Goal: Information Seeking & Learning: Learn about a topic

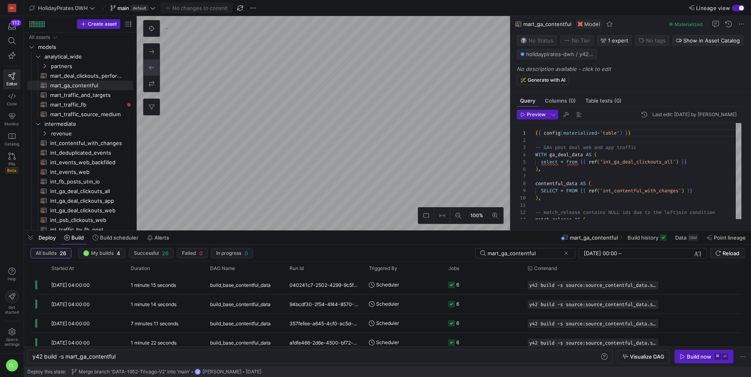
scroll to position [0, 84]
click at [676, 233] on span at bounding box center [686, 237] width 29 height 13
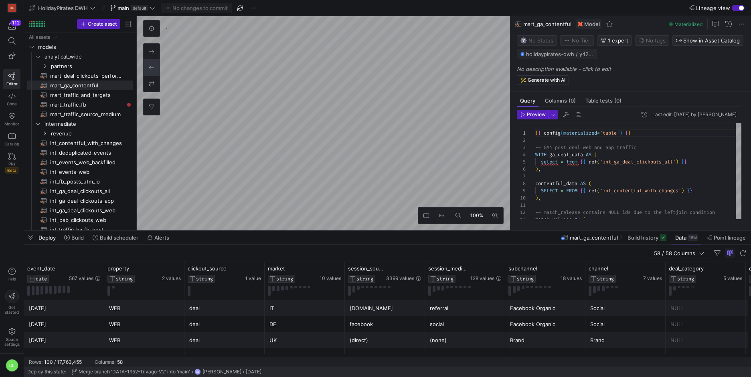
click at [424, 241] on div "Deploy Build Build scheduler Alerts mart_ga_contentful Build history Data 18M P…" at bounding box center [387, 238] width 727 height 14
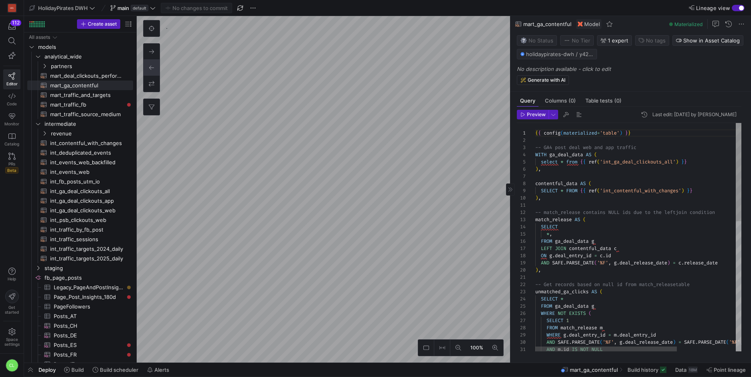
click at [589, 255] on as-split "100% 0 Query Columns (0) Table tests (0) Preview Last edit: Wednesday 20 August…" at bounding box center [444, 189] width 614 height 347
click at [551, 203] on as-split "100% 0 Query Columns (0) Table tests (0) Preview Last edit: Wednesday 20 August…" at bounding box center [444, 189] width 614 height 347
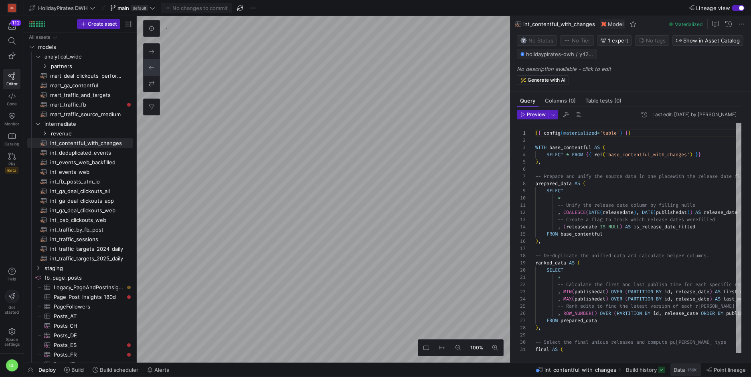
click at [678, 373] on span "Data" at bounding box center [679, 370] width 11 height 6
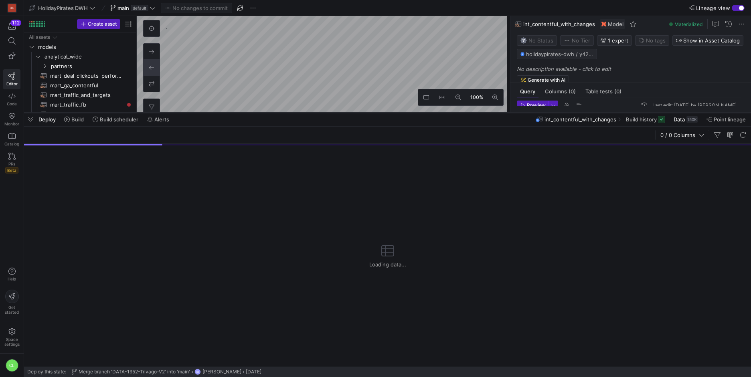
drag, startPoint x: 311, startPoint y: 230, endPoint x: 348, endPoint y: 111, distance: 123.8
click at [348, 111] on div at bounding box center [387, 112] width 727 height 3
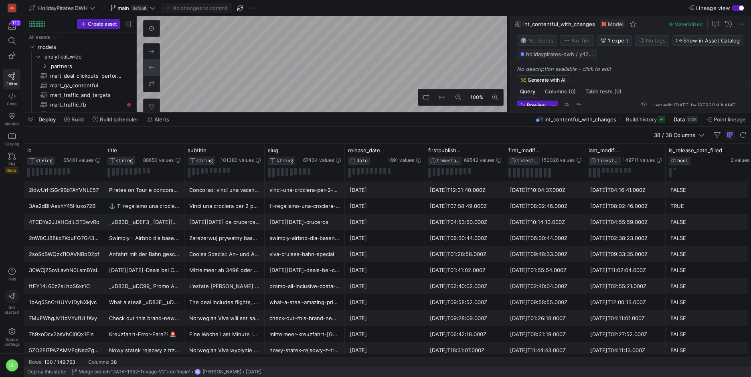
click at [460, 118] on div "Deploy Build Build scheduler Alerts int_contentful_with_changes Build history D…" at bounding box center [387, 120] width 727 height 14
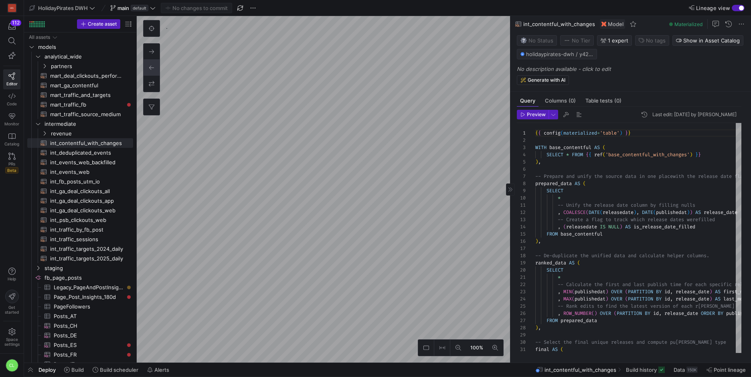
type textarea "{{ config(materialized='table') }} -- GA4 post deal web and app traffic WITH ga…"
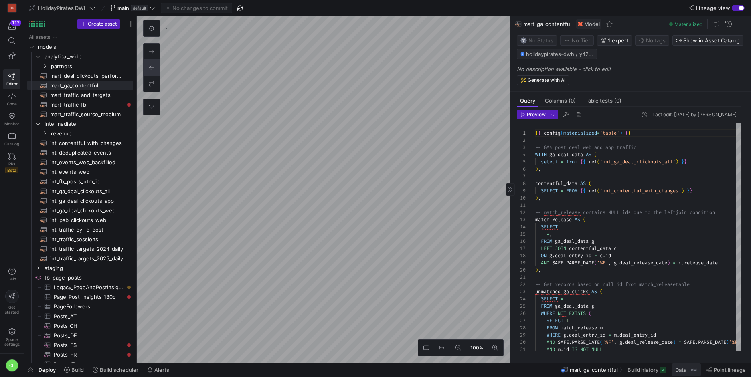
click at [677, 366] on span at bounding box center [686, 370] width 29 height 13
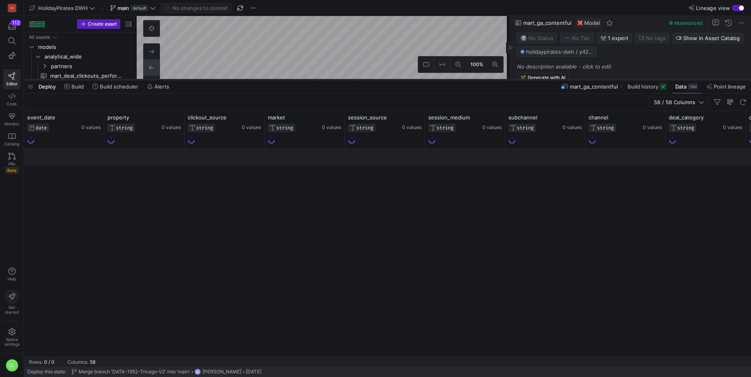
drag, startPoint x: 480, startPoint y: 231, endPoint x: 488, endPoint y: 79, distance: 151.8
click at [488, 79] on div at bounding box center [387, 79] width 727 height 3
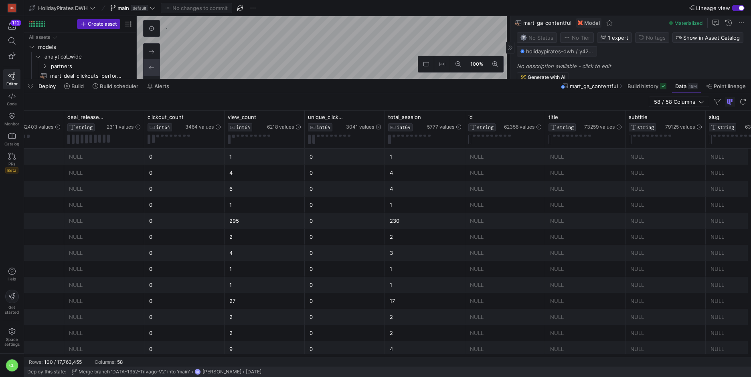
scroll to position [0, 956]
click at [462, 117] on icon at bounding box center [461, 117] width 6 height 6
click at [434, 170] on div "NULL" at bounding box center [428, 173] width 71 height 16
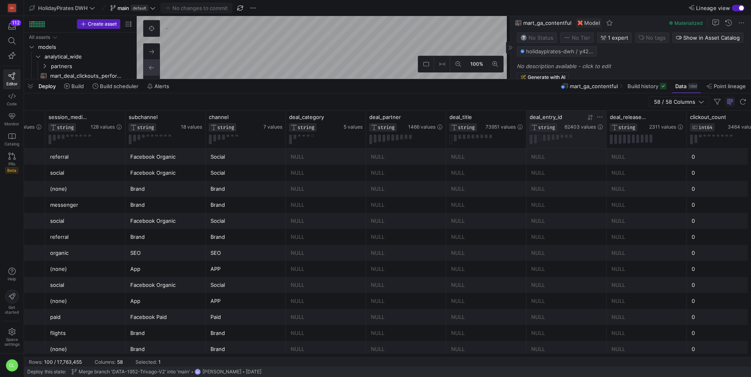
click at [602, 115] on icon at bounding box center [600, 117] width 6 height 6
click at [630, 133] on div "Contains" at bounding box center [638, 129] width 82 height 13
click at [623, 231] on div "Not blank" at bounding box center [637, 231] width 81 height 13
click at [664, 188] on button "Apply" at bounding box center [666, 186] width 24 height 10
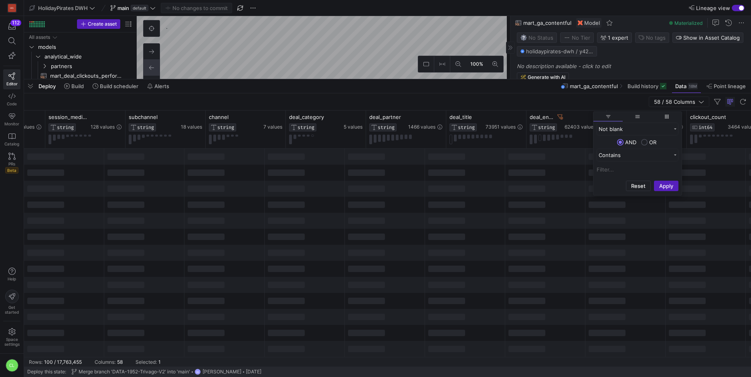
click at [411, 223] on div at bounding box center [385, 221] width 80 height 16
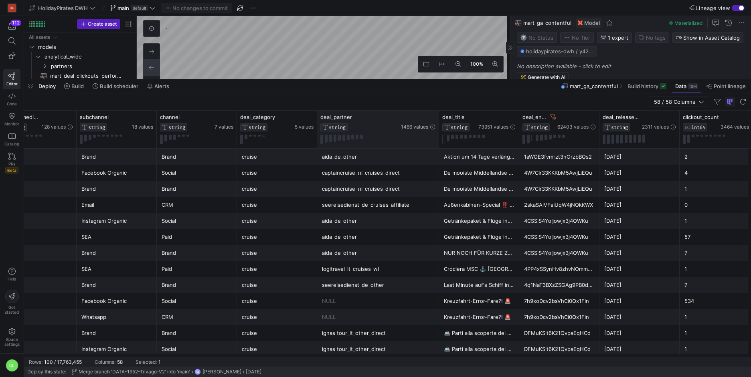
drag, startPoint x: 396, startPoint y: 119, endPoint x: 438, endPoint y: 119, distance: 41.7
click at [438, 119] on div at bounding box center [438, 130] width 3 height 38
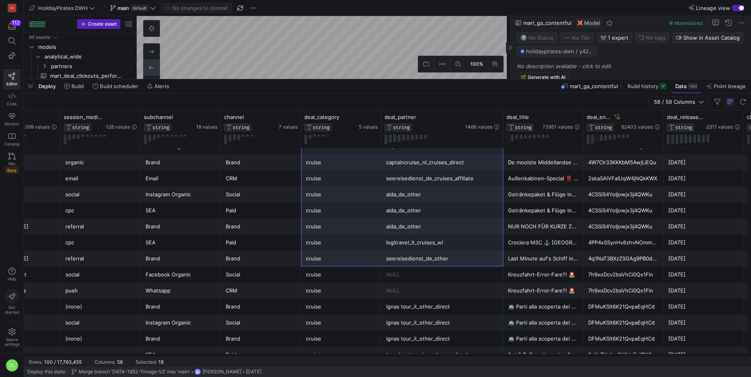
drag, startPoint x: 359, startPoint y: 154, endPoint x: 413, endPoint y: 262, distance: 120.5
click at [411, 298] on div "NULL" at bounding box center [442, 291] width 112 height 16
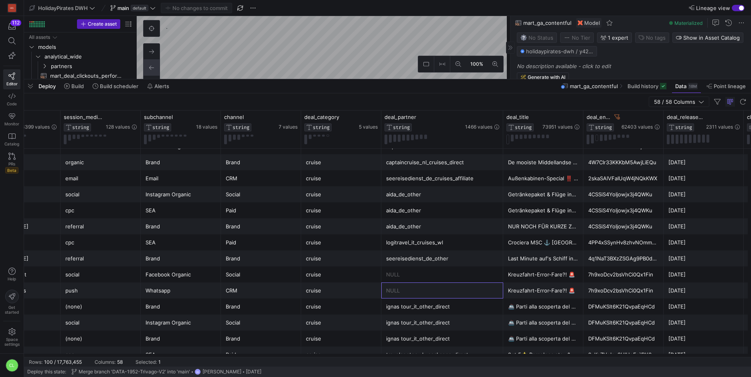
click at [523, 303] on div "🚢 Parti alla scoperta del Mediterraneo⚓️ A prezzi unici!" at bounding box center [543, 307] width 71 height 16
click at [582, 292] on div "Kreuzfahrt-Error-Fare?! 🚨" at bounding box center [543, 291] width 80 height 16
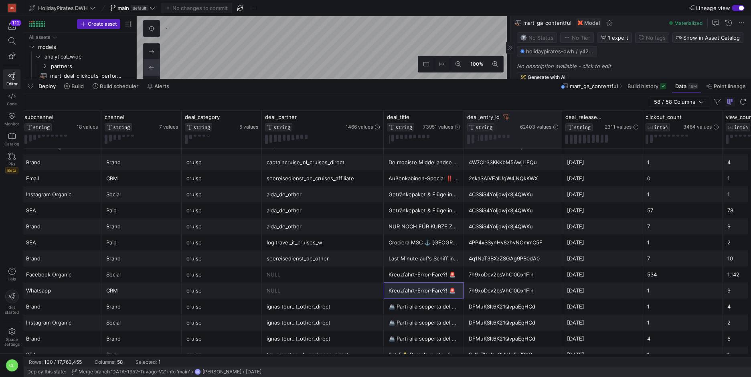
drag, startPoint x: 543, startPoint y: 116, endPoint x: 562, endPoint y: 122, distance: 20.1
click at [563, 118] on div at bounding box center [561, 130] width 3 height 38
drag, startPoint x: 475, startPoint y: 279, endPoint x: 490, endPoint y: 279, distance: 14.8
click at [490, 279] on div "7h9xoDcv2bsVhCi0Qx1Fin" at bounding box center [514, 275] width 91 height 16
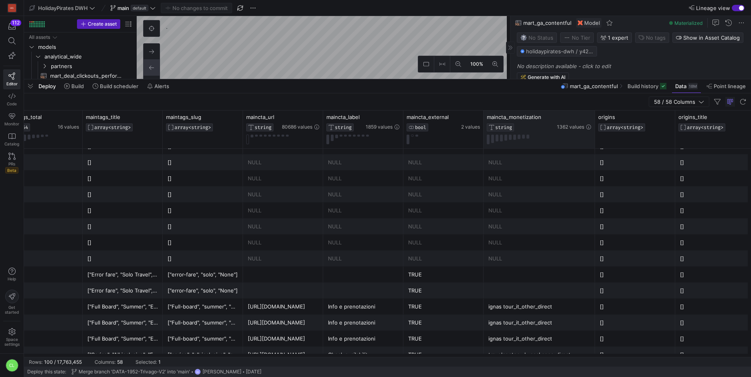
drag, startPoint x: 562, startPoint y: 115, endPoint x: 594, endPoint y: 120, distance: 31.5
click at [594, 120] on div at bounding box center [594, 130] width 3 height 38
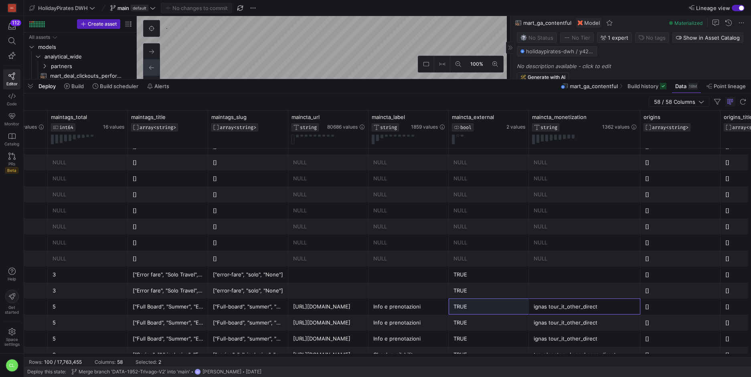
drag, startPoint x: 535, startPoint y: 310, endPoint x: 466, endPoint y: 312, distance: 69.0
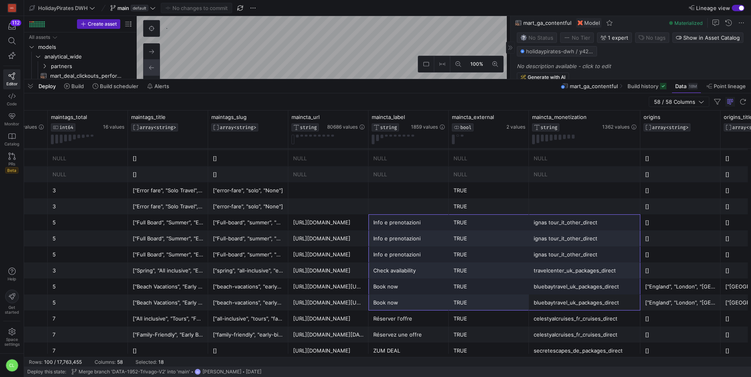
drag, startPoint x: 577, startPoint y: 307, endPoint x: 382, endPoint y: 225, distance: 211.4
click at [389, 224] on div "Info e prenotazioni" at bounding box center [408, 223] width 71 height 16
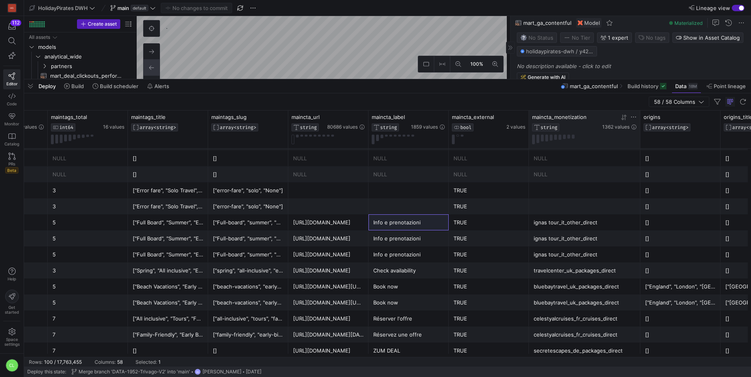
click at [588, 115] on div "maincta_monetization" at bounding box center [566, 117] width 69 height 6
click at [677, 102] on span "58 / 58 Columns" at bounding box center [676, 102] width 45 height 6
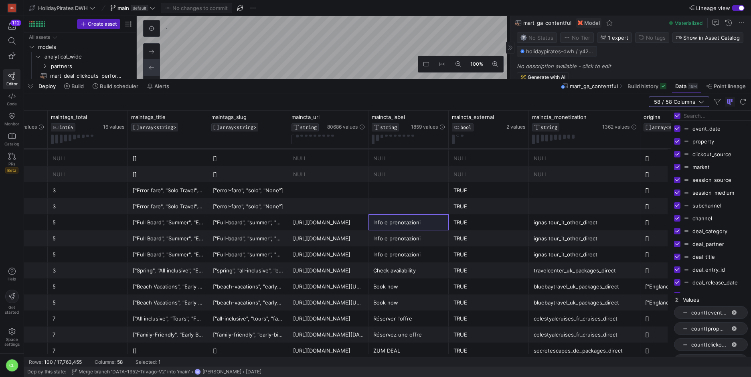
click at [680, 115] on input "Toggle Select All Columns" at bounding box center [677, 116] width 6 height 6
checkbox input "false"
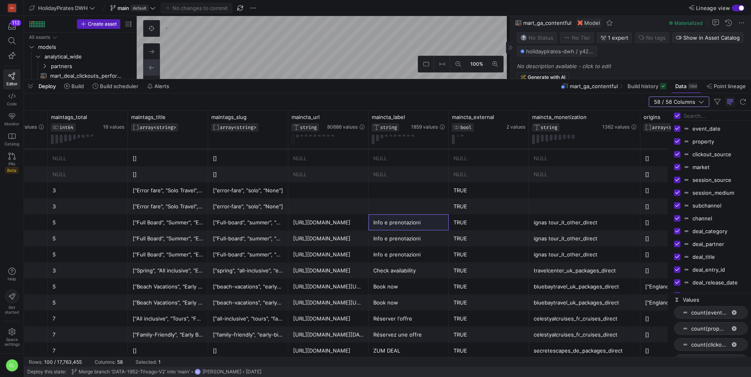
checkbox input "false"
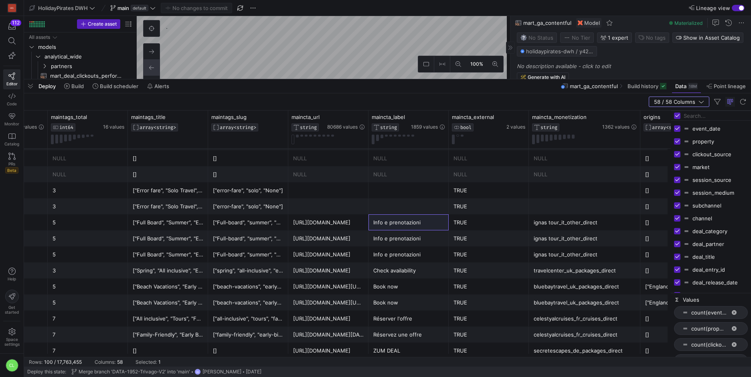
checkbox input "false"
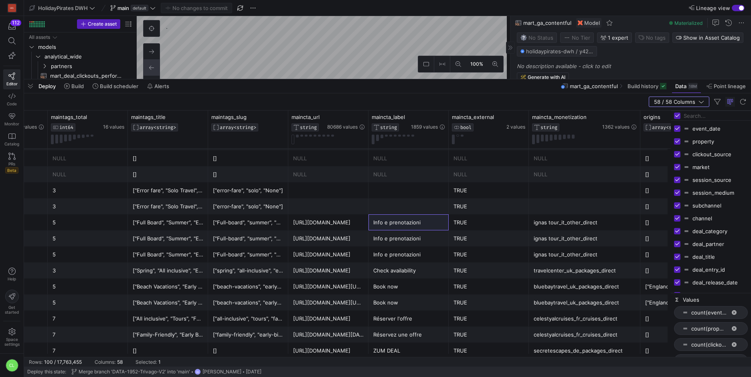
checkbox input "false"
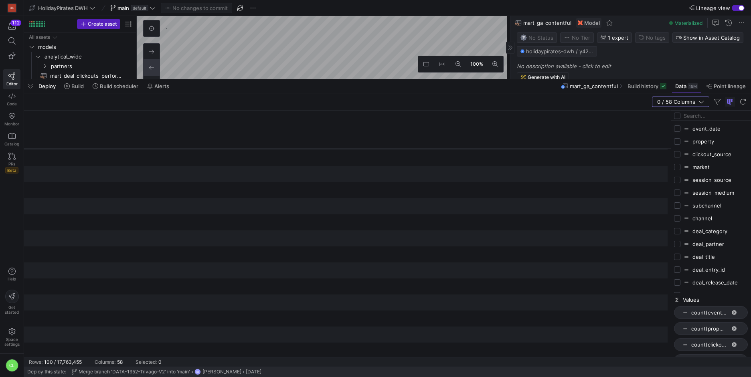
click at [679, 128] on input "Press SPACE to toggle visibility (hidden)" at bounding box center [677, 129] width 6 height 6
checkbox input "true"
checkbox input "false"
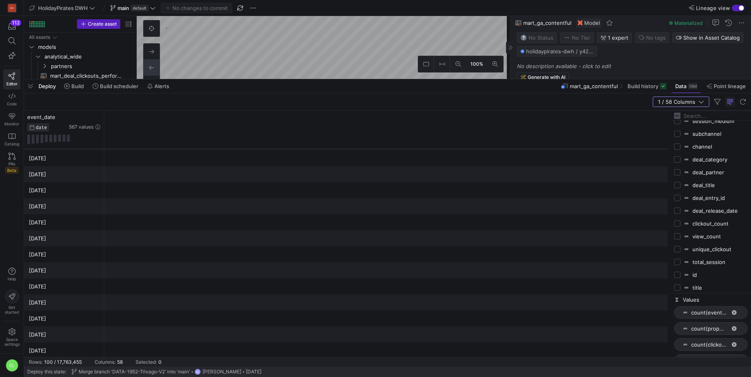
click at [679, 159] on input "Press SPACE to toggle visibility (hidden)" at bounding box center [677, 159] width 6 height 6
checkbox input "true"
click at [679, 171] on input "Press SPACE to toggle visibility (hidden)" at bounding box center [677, 172] width 6 height 6
checkbox input "true"
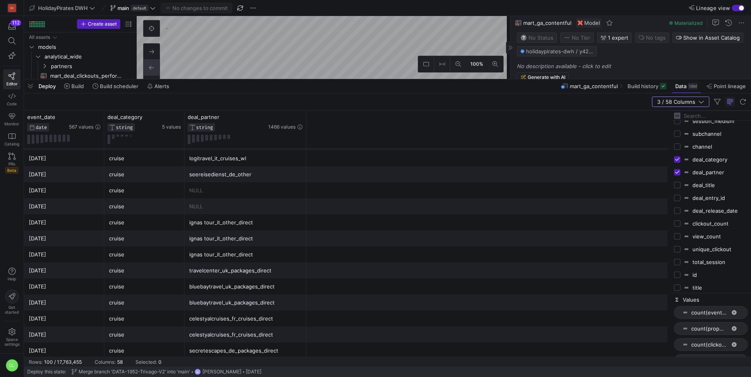
click at [677, 186] on input "Press SPACE to toggle visibility (hidden)" at bounding box center [677, 185] width 6 height 6
checkbox input "true"
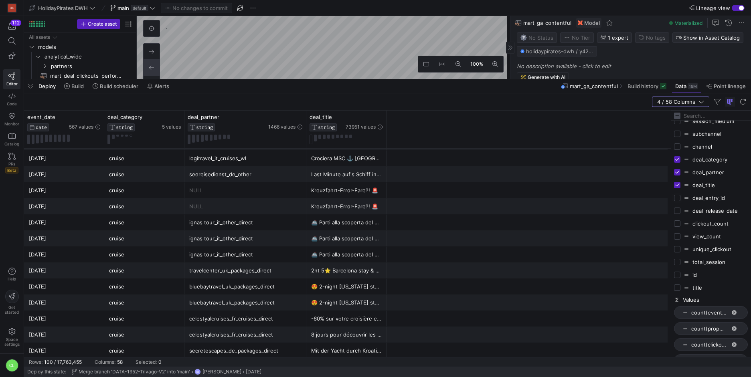
click at [678, 199] on input "Press SPACE to toggle visibility (hidden)" at bounding box center [677, 198] width 6 height 6
checkbox input "true"
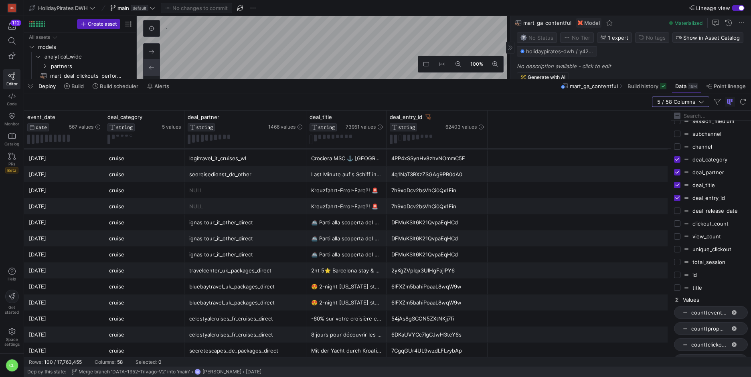
click at [678, 208] on input "Press SPACE to toggle visibility (hidden)" at bounding box center [677, 211] width 6 height 6
checkbox input "true"
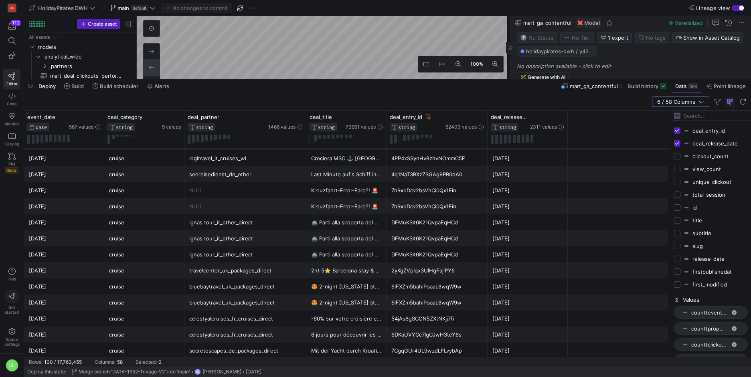
click at [678, 155] on input "Press SPACE to toggle visibility (hidden)" at bounding box center [677, 156] width 6 height 6
checkbox input "true"
click at [678, 166] on input "Press SPACE to toggle visibility (hidden)" at bounding box center [677, 169] width 6 height 6
checkbox input "true"
click at [681, 207] on input "Press SPACE to toggle visibility (hidden)" at bounding box center [677, 208] width 6 height 6
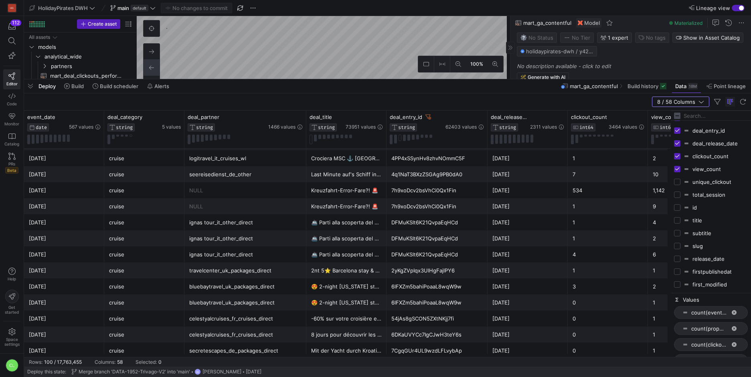
checkbox input "true"
click at [676, 223] on input "Press SPACE to toggle visibility (hidden)" at bounding box center [677, 220] width 6 height 6
checkbox input "true"
click at [676, 237] on div "subtitle" at bounding box center [711, 233] width 74 height 13
click at [678, 229] on div "subtitle" at bounding box center [711, 233] width 74 height 13
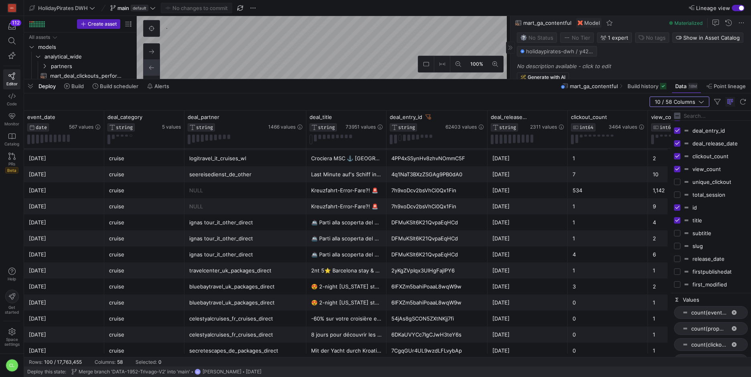
click at [677, 259] on input "Press SPACE to toggle visibility (hidden)" at bounding box center [677, 259] width 6 height 6
checkbox input "true"
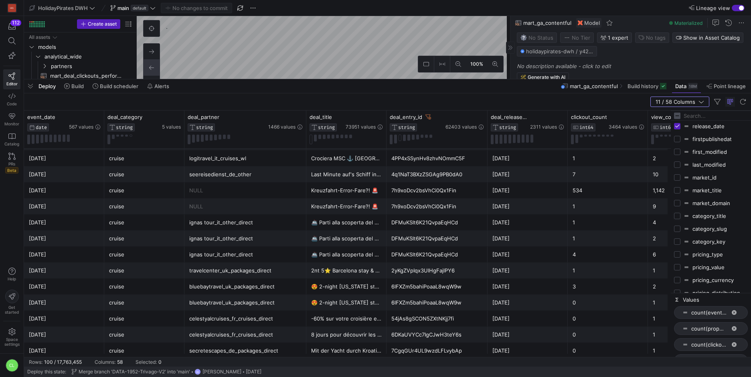
click at [677, 216] on input "Press SPACE to toggle visibility (hidden)" at bounding box center [677, 216] width 6 height 6
checkbox input "true"
click at [677, 229] on input "Press SPACE to toggle visibility (hidden)" at bounding box center [677, 229] width 6 height 6
checkbox input "true"
click at [677, 241] on input "Press SPACE to toggle visibility (hidden)" at bounding box center [677, 242] width 6 height 6
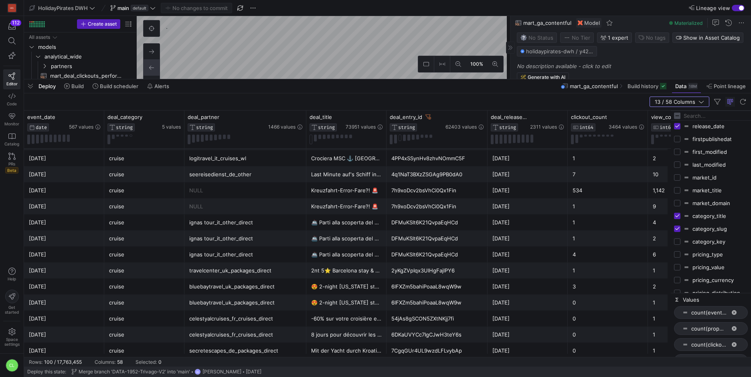
checkbox input "true"
click at [677, 244] on input "Press SPACE to toggle visibility (hidden)" at bounding box center [677, 242] width 6 height 6
checkbox input "true"
click at [632, 178] on div "7" at bounding box center [608, 175] width 71 height 16
click at [701, 102] on icon "button" at bounding box center [702, 102] width 6 height 6
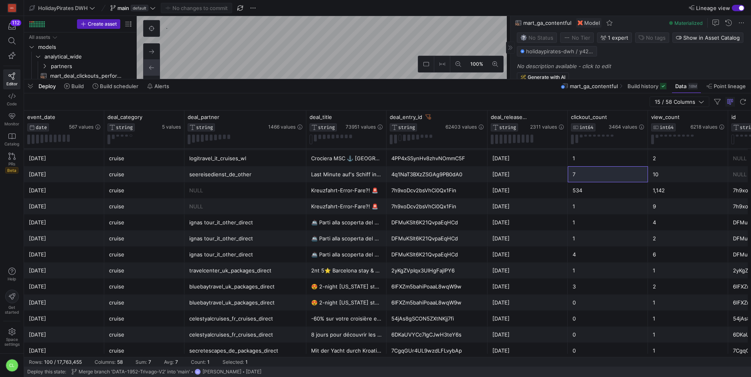
click at [630, 217] on div "1" at bounding box center [608, 223] width 71 height 16
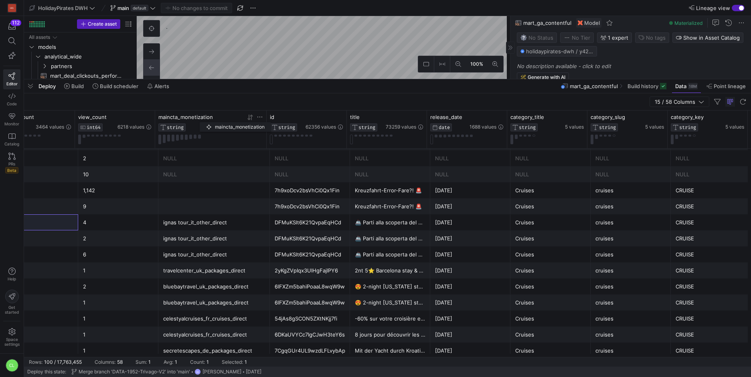
drag, startPoint x: 689, startPoint y: 121, endPoint x: 204, endPoint y: 123, distance: 485.3
click at [203, 121] on div "maincta_monetization STRING" at bounding box center [192, 123] width 69 height 18
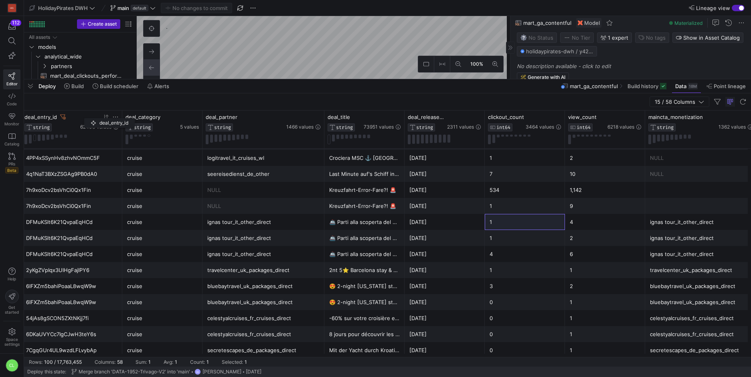
drag, startPoint x: 322, startPoint y: 116, endPoint x: 88, endPoint y: 117, distance: 233.4
click at [88, 117] on div "deal_entry_id STRING 62403 values" at bounding box center [71, 123] width 94 height 18
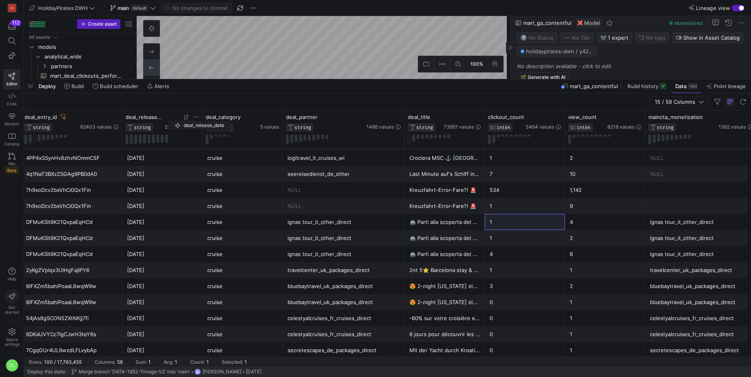
drag, startPoint x: 450, startPoint y: 122, endPoint x: 171, endPoint y: 119, distance: 278.7
click at [171, 119] on div "2311 values" at bounding box center [182, 122] width 34 height 16
drag, startPoint x: 237, startPoint y: 119, endPoint x: 331, endPoint y: 129, distance: 94.0
click at [259, 129] on div "deal_category STRING" at bounding box center [232, 123] width 53 height 18
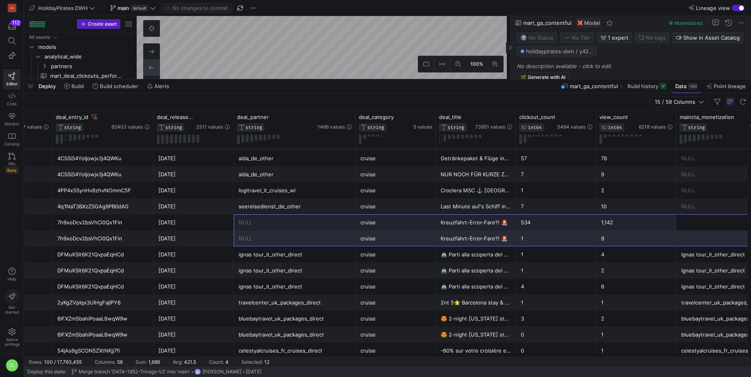
drag, startPoint x: 390, startPoint y: 220, endPoint x: 304, endPoint y: 236, distance: 87.8
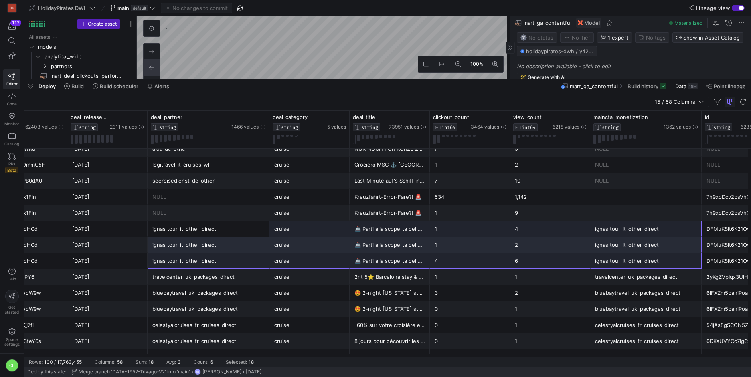
drag, startPoint x: 304, startPoint y: 232, endPoint x: 619, endPoint y: 264, distance: 316.4
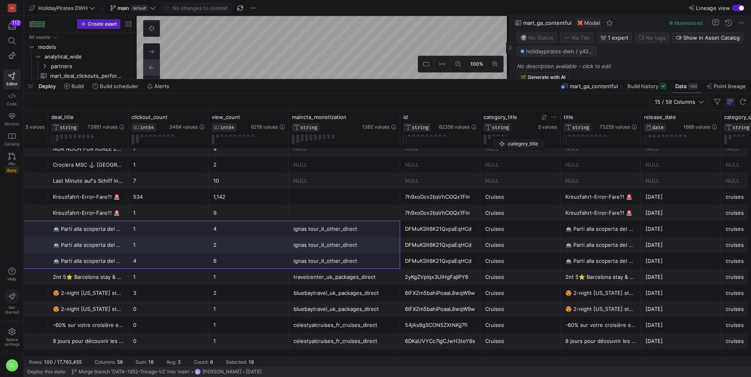
drag, startPoint x: 681, startPoint y: 123, endPoint x: 444, endPoint y: 140, distance: 237.6
click at [484, 140] on div "category_title STRING 5 values" at bounding box center [520, 129] width 73 height 30
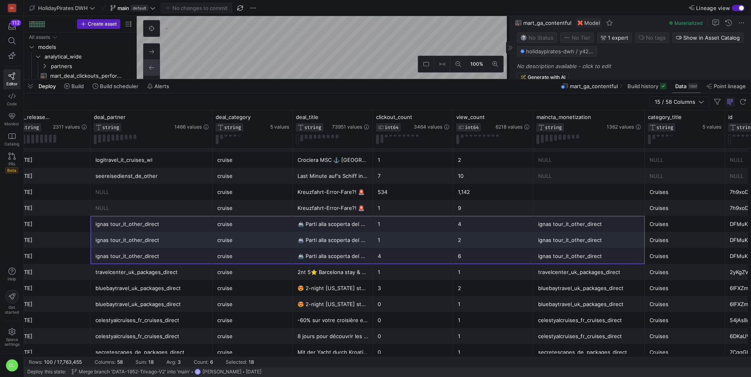
click at [167, 233] on div "ignas tour_it_other_direct" at bounding box center [151, 241] width 112 height 16
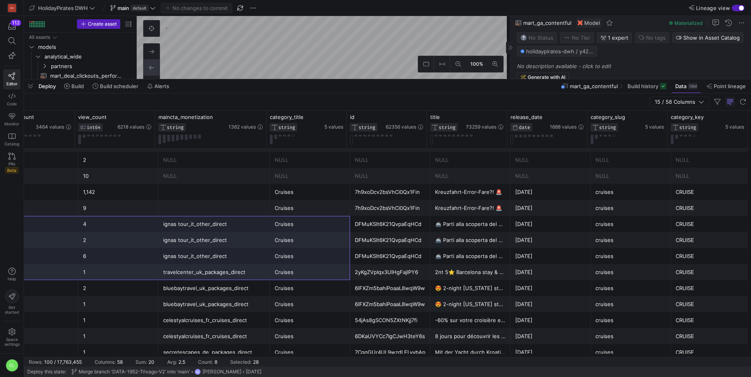
drag, startPoint x: 172, startPoint y: 225, endPoint x: 695, endPoint y: 267, distance: 524.2
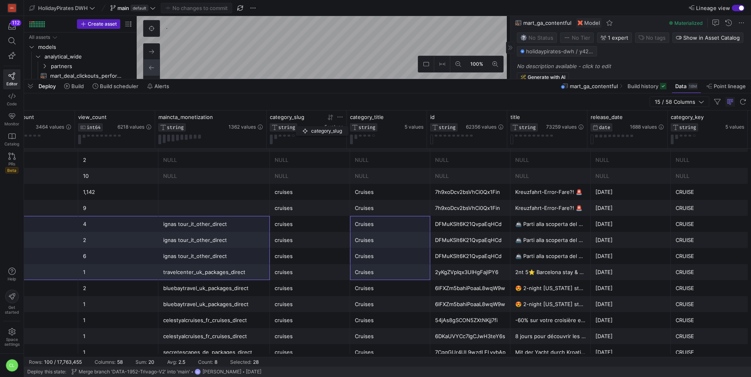
drag, startPoint x: 630, startPoint y: 117, endPoint x: 300, endPoint y: 125, distance: 330.2
click at [300, 125] on div "category_slug STRING" at bounding box center [296, 123] width 53 height 18
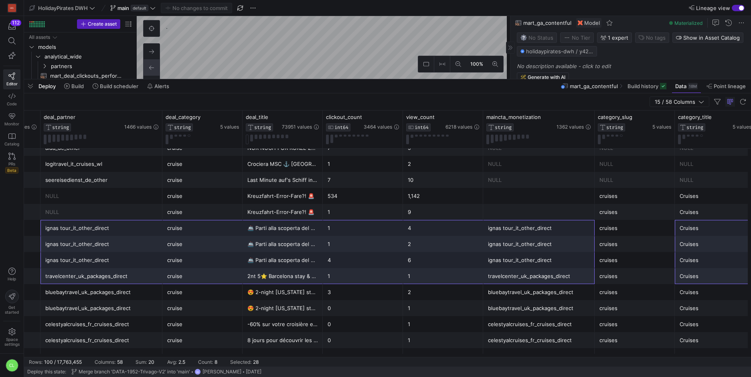
click at [446, 281] on div "1" at bounding box center [443, 277] width 71 height 16
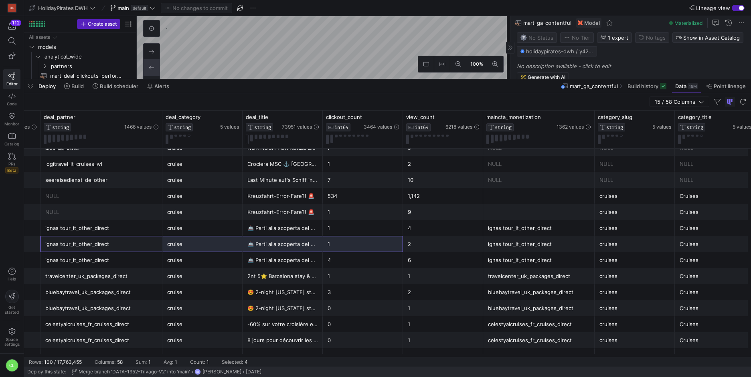
drag, startPoint x: 112, startPoint y: 237, endPoint x: 294, endPoint y: 267, distance: 184.9
click at [338, 249] on div "1 2 ignas tour_it_other_direct 🚢 Parti alla scoperta del Mediterraneo⚓️ A prezz…" at bounding box center [427, 244] width 1297 height 16
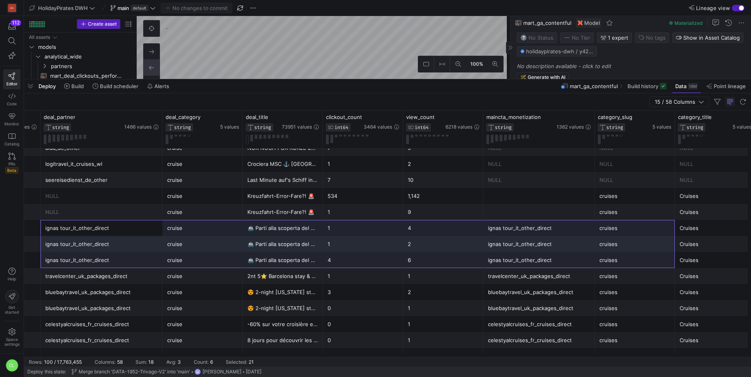
drag, startPoint x: 115, startPoint y: 233, endPoint x: 623, endPoint y: 255, distance: 507.8
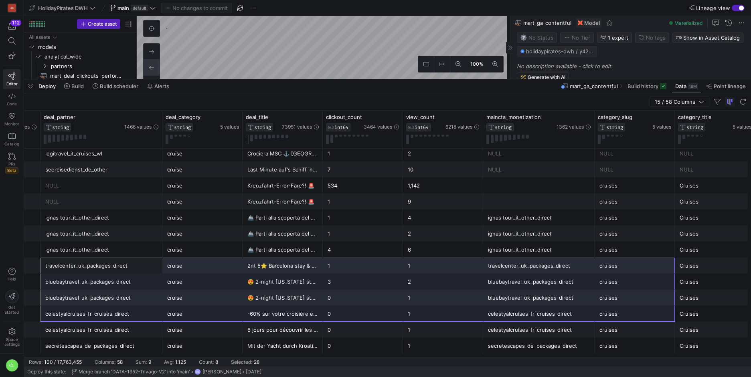
drag, startPoint x: 139, startPoint y: 269, endPoint x: 627, endPoint y: 306, distance: 489.1
click at [233, 127] on span "5 values" at bounding box center [229, 127] width 19 height 6
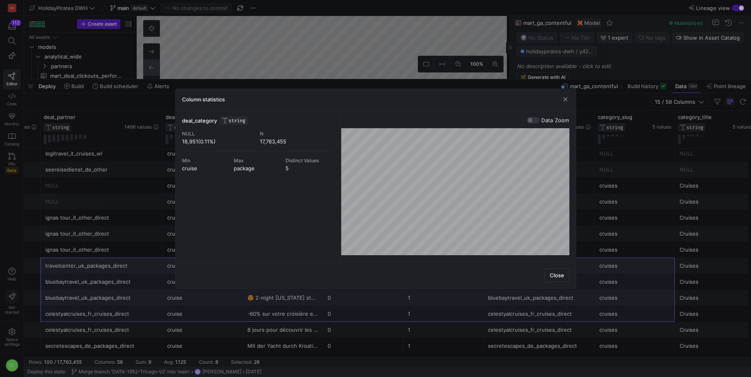
click at [569, 103] on div "Column statistics" at bounding box center [376, 99] width 400 height 21
click at [566, 102] on span "button" at bounding box center [565, 99] width 8 height 8
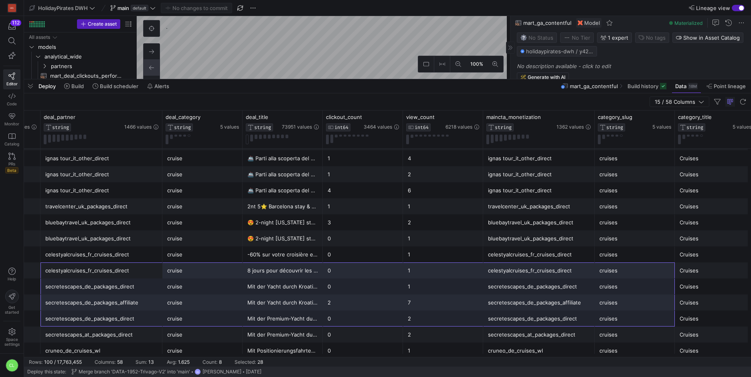
drag, startPoint x: 132, startPoint y: 269, endPoint x: 610, endPoint y: 315, distance: 479.4
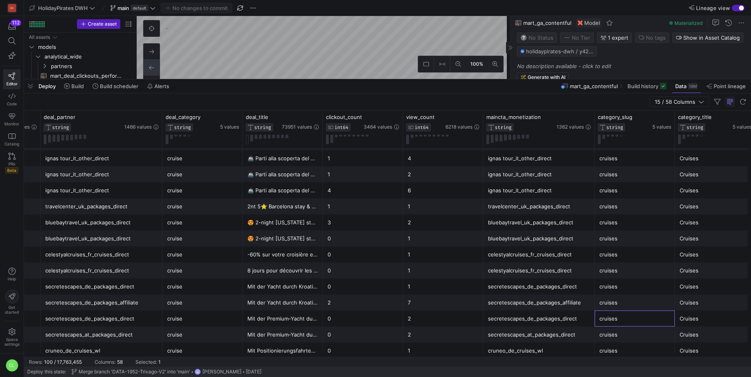
click at [608, 320] on div "cruises" at bounding box center [635, 319] width 71 height 16
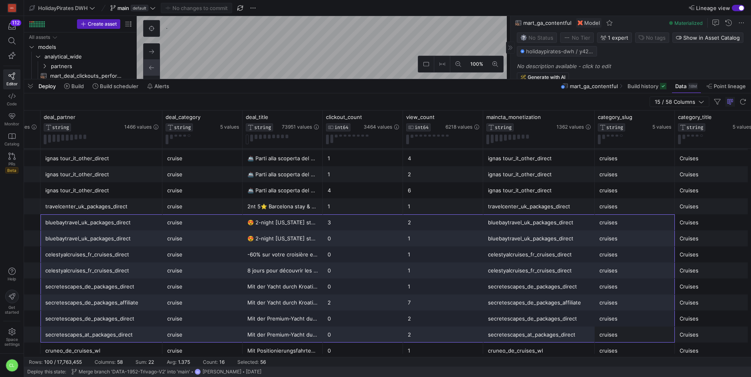
drag, startPoint x: 607, startPoint y: 330, endPoint x: 120, endPoint y: 227, distance: 498.0
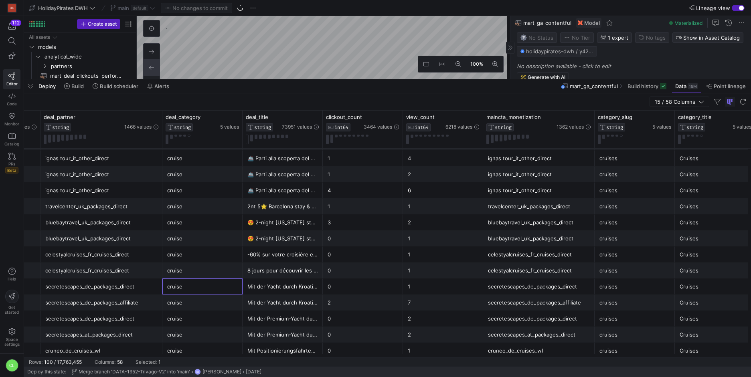
click at [176, 279] on div "cruise" at bounding box center [202, 287] width 71 height 16
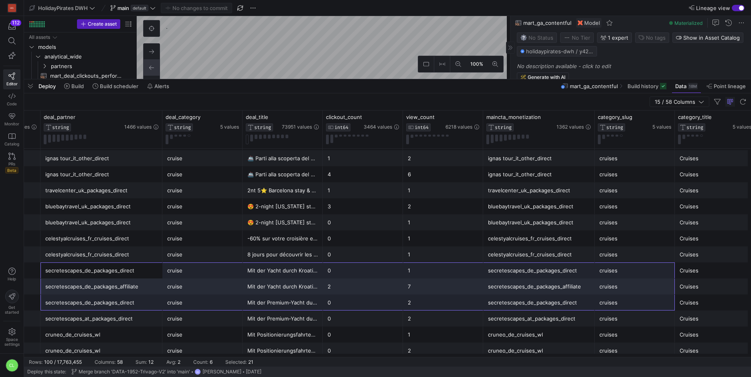
drag, startPoint x: 128, startPoint y: 291, endPoint x: 600, endPoint y: 304, distance: 471.8
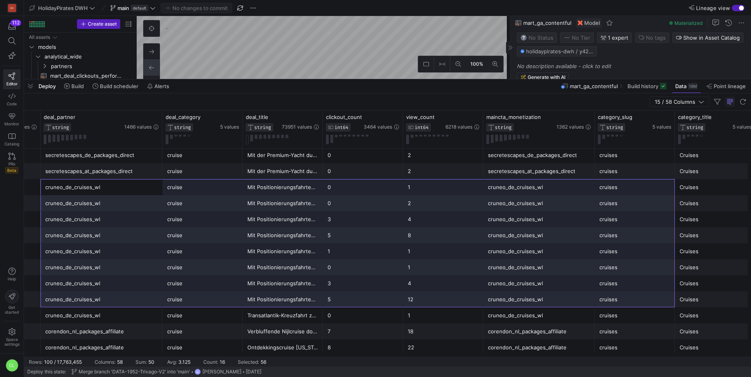
drag, startPoint x: 79, startPoint y: 184, endPoint x: 653, endPoint y: 304, distance: 586.6
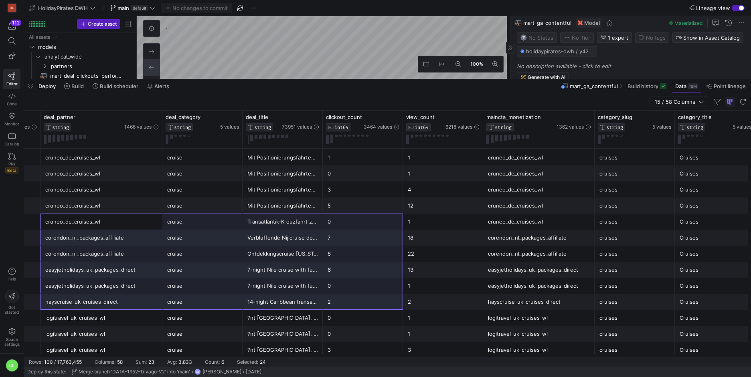
drag, startPoint x: 99, startPoint y: 222, endPoint x: 444, endPoint y: 316, distance: 357.0
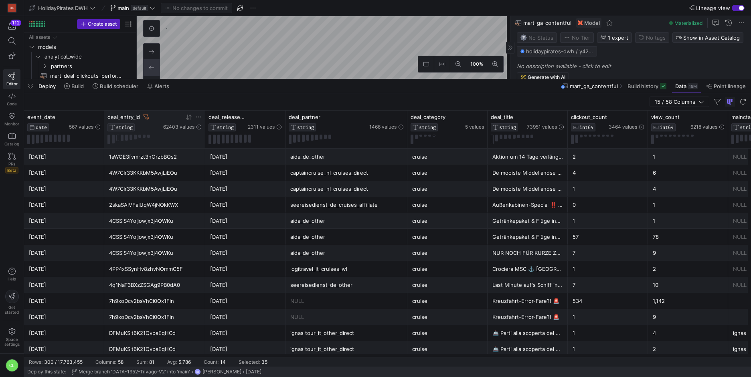
click at [190, 121] on div "62403 values" at bounding box center [182, 122] width 38 height 16
click at [191, 118] on icon at bounding box center [189, 117] width 6 height 6
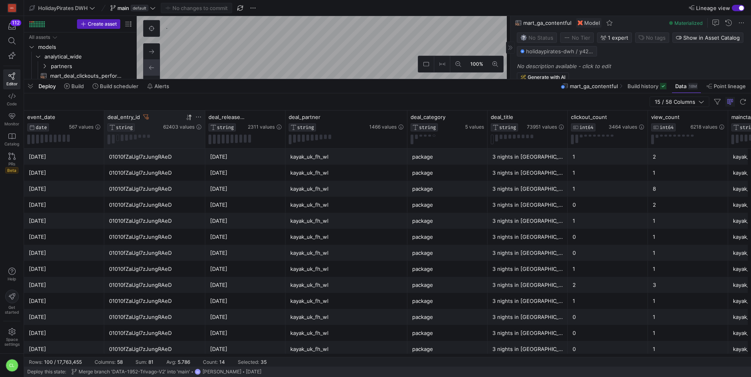
click at [190, 119] on icon at bounding box center [189, 117] width 3 height 6
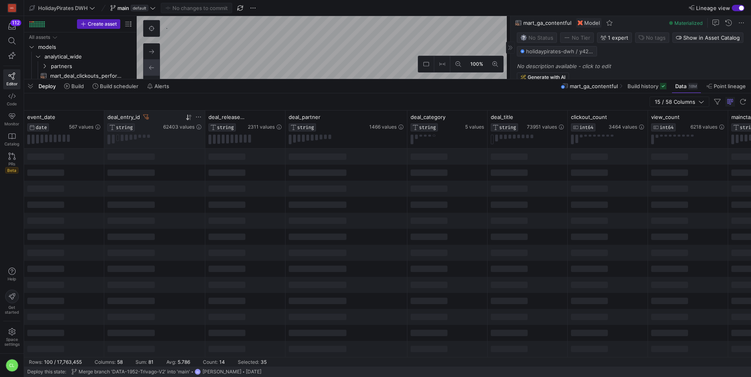
click at [190, 119] on icon at bounding box center [189, 117] width 3 height 6
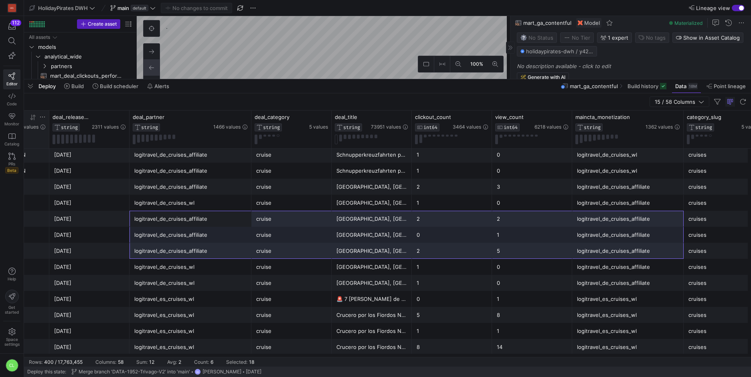
drag, startPoint x: 164, startPoint y: 220, endPoint x: 608, endPoint y: 257, distance: 445.1
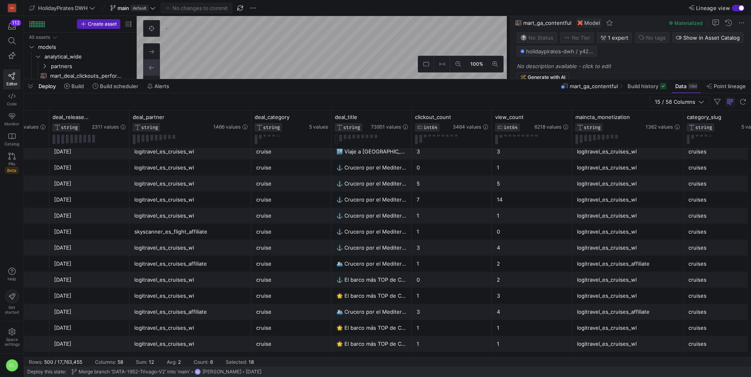
scroll to position [0, 156]
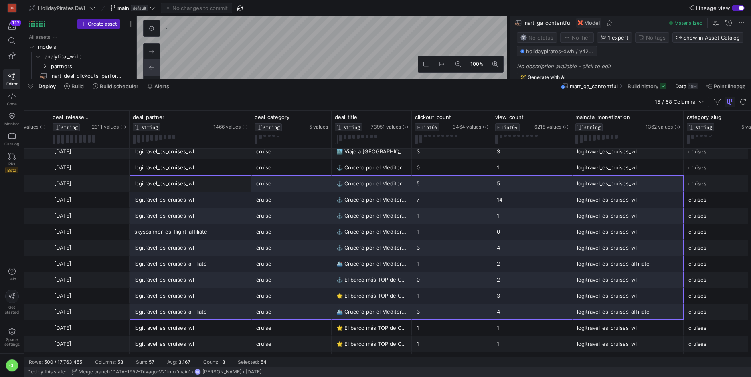
drag, startPoint x: 184, startPoint y: 185, endPoint x: 606, endPoint y: 312, distance: 441.4
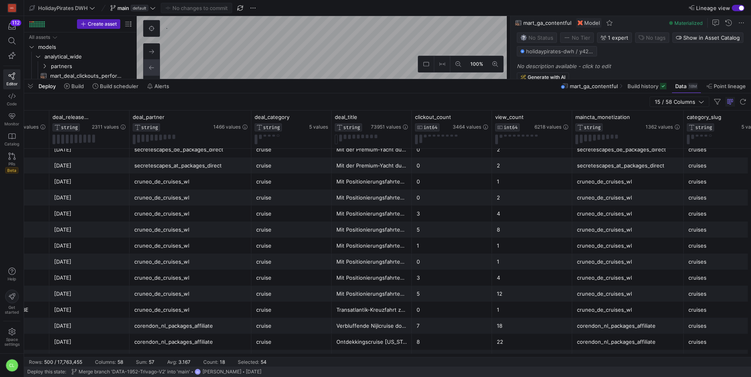
scroll to position [0, 0]
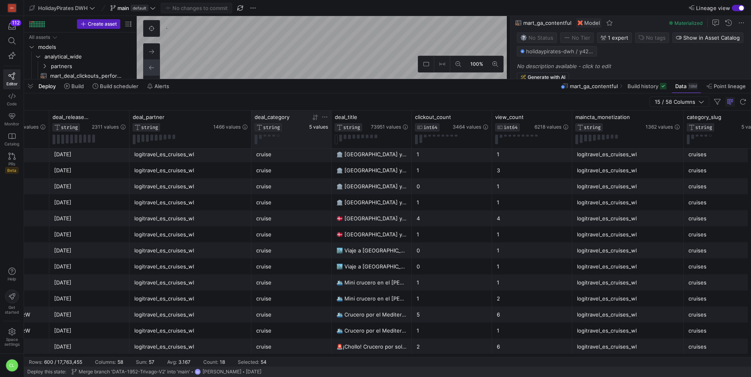
click at [319, 128] on span "5 values" at bounding box center [318, 127] width 19 height 6
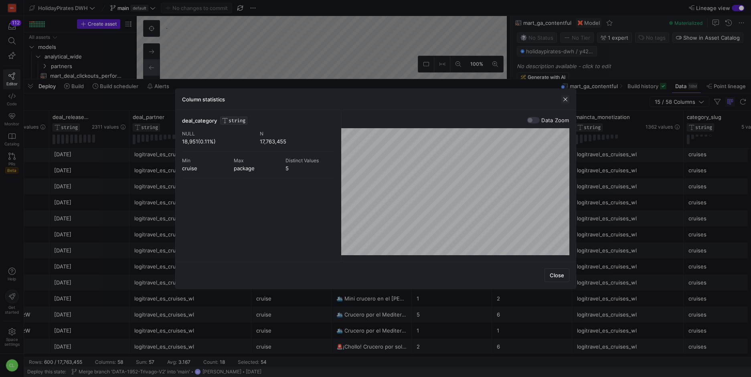
click at [566, 97] on span "button" at bounding box center [565, 99] width 8 height 8
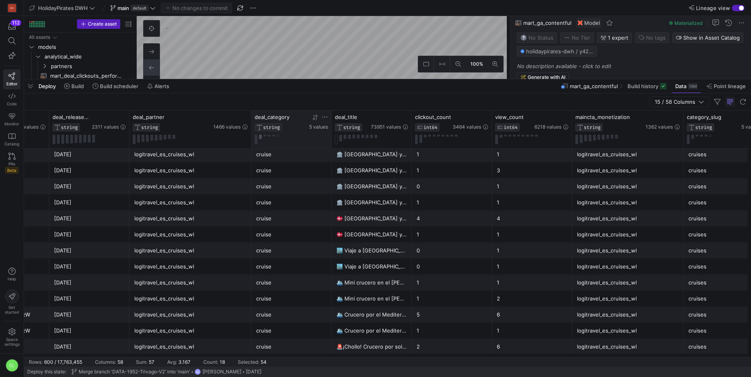
click at [260, 136] on button at bounding box center [260, 137] width 3 height 4
